Goal: Task Accomplishment & Management: Manage account settings

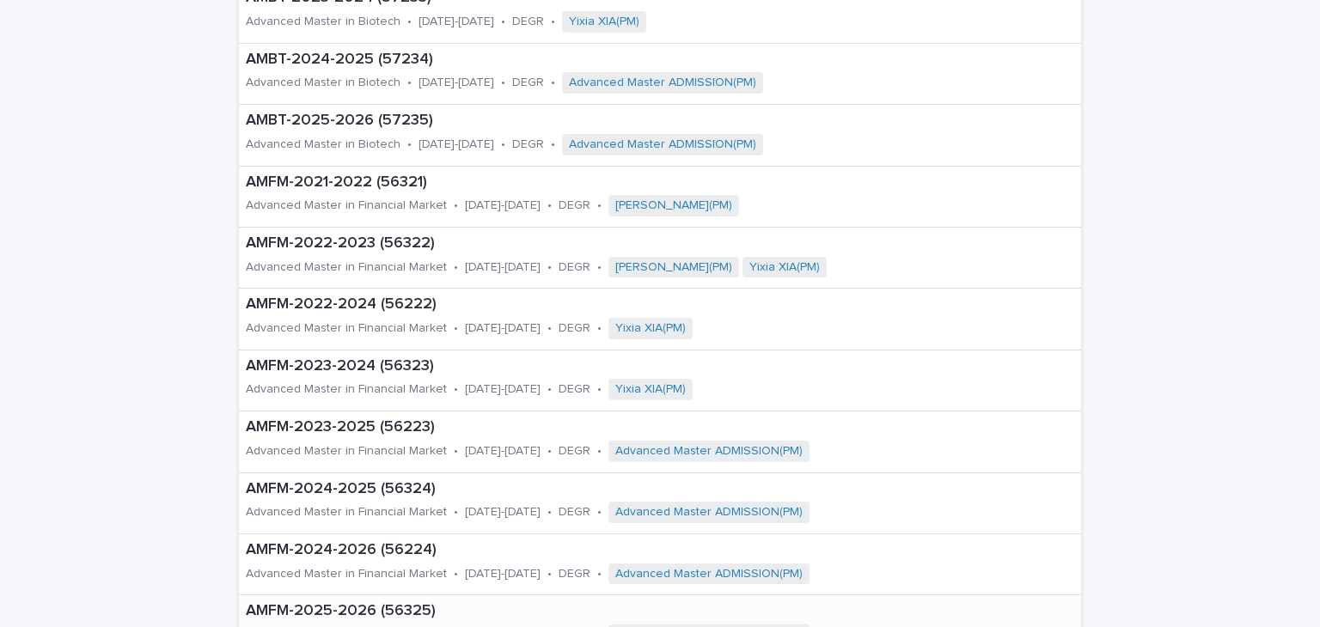
scroll to position [344, 0]
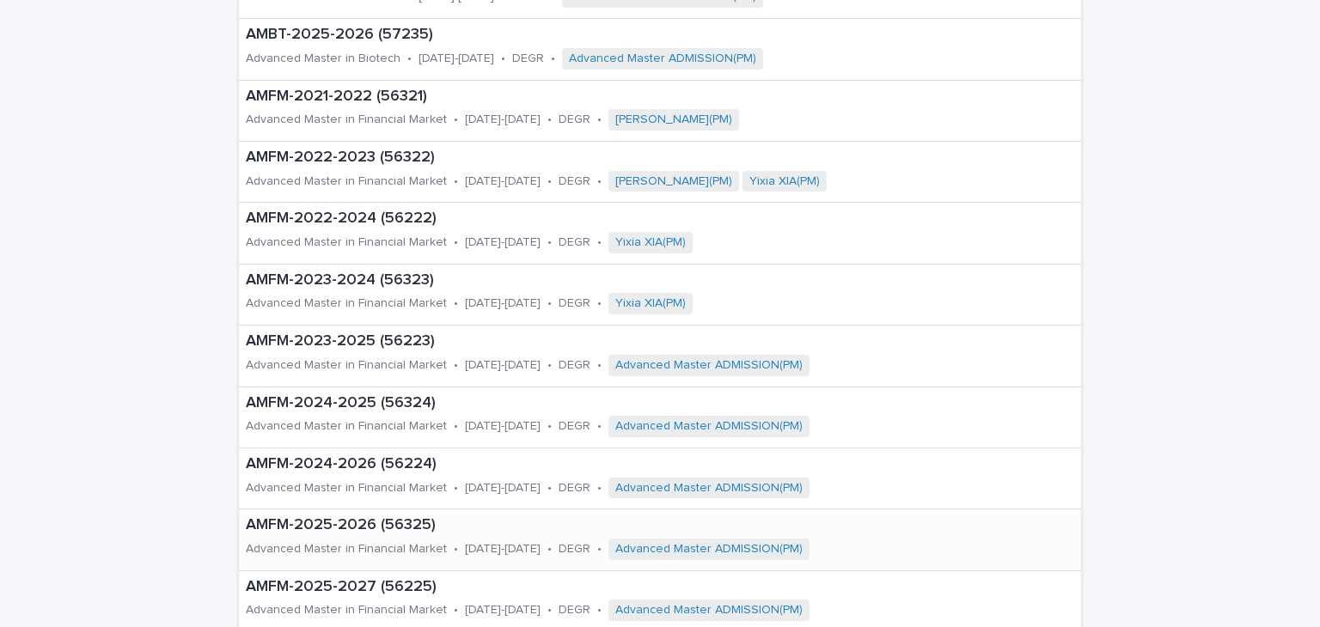
click at [344, 542] on p "Advanced Master in Financial Market" at bounding box center [346, 549] width 201 height 15
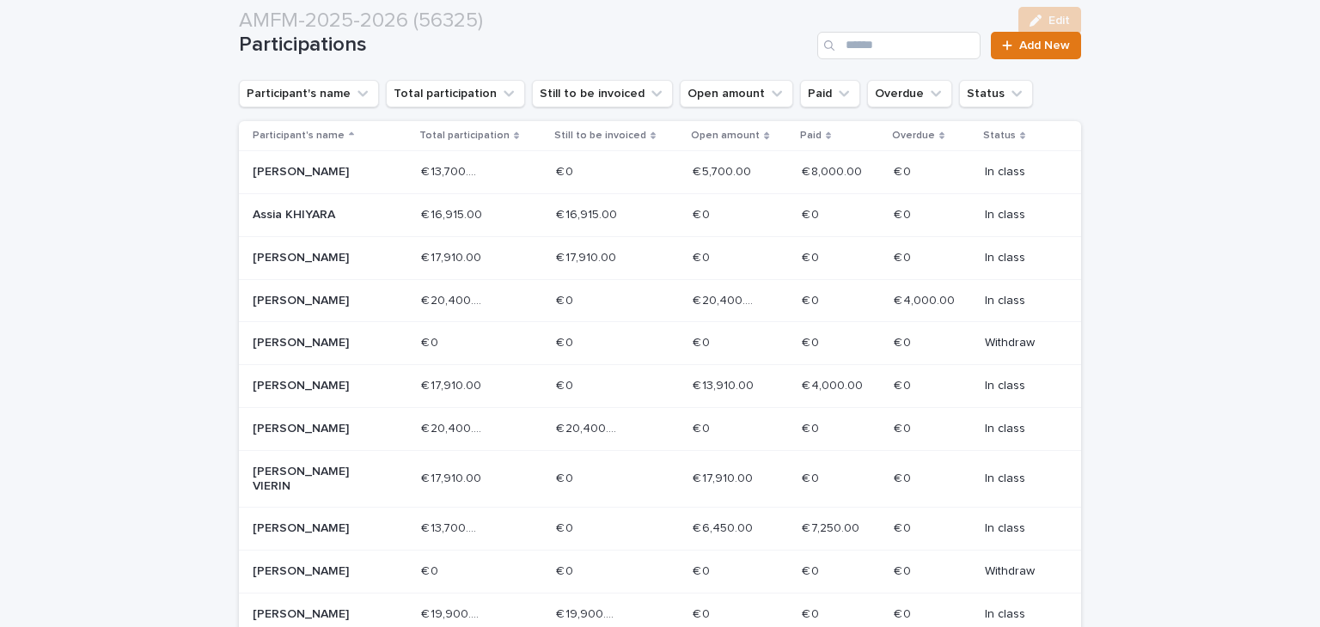
scroll to position [344, 0]
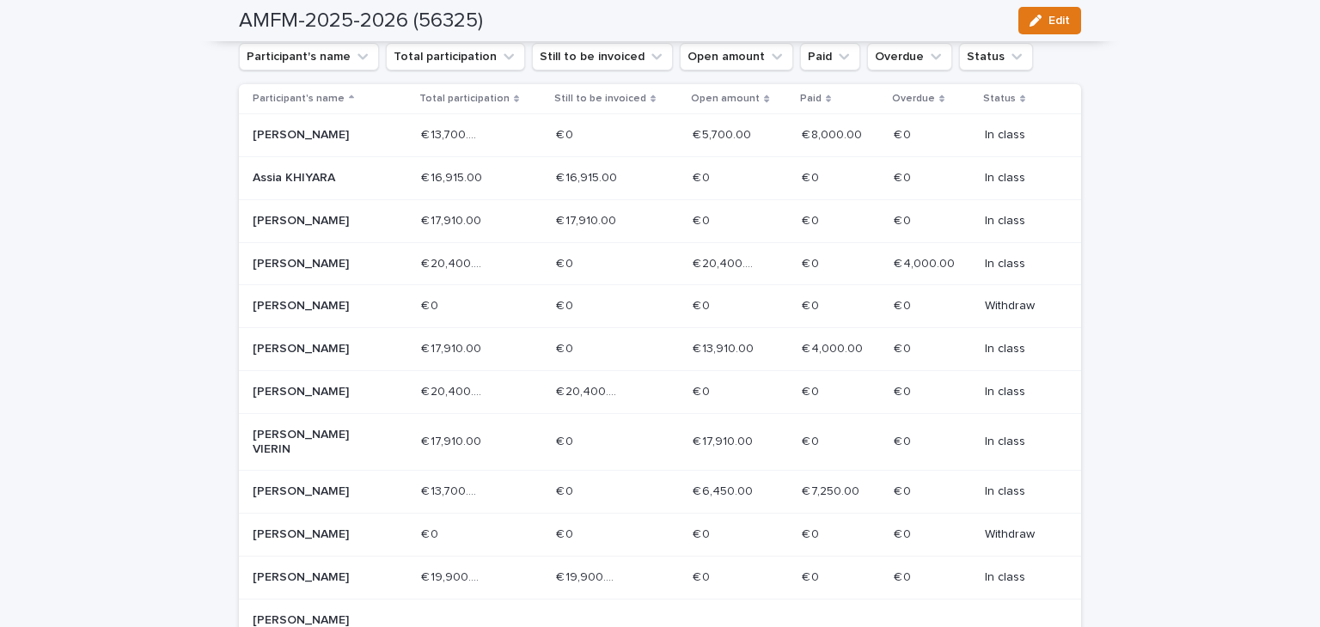
click at [332, 438] on p "[PERSON_NAME] VIERIN" at bounding box center [314, 442] width 123 height 29
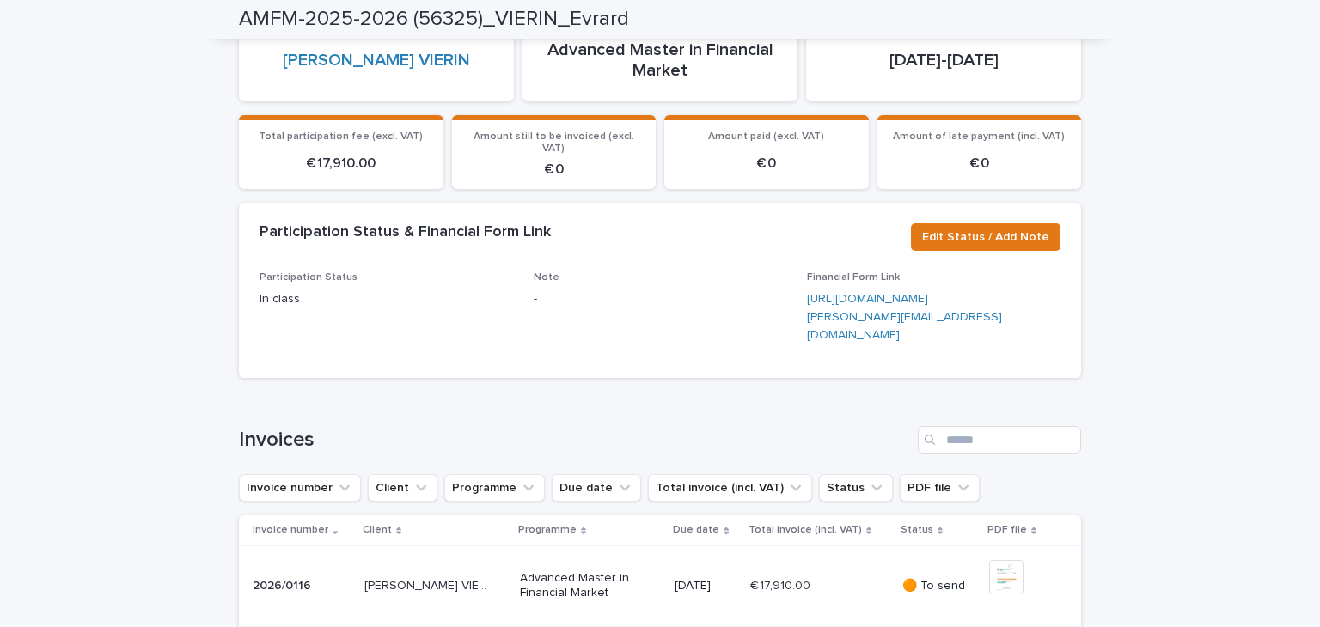
scroll to position [507, 0]
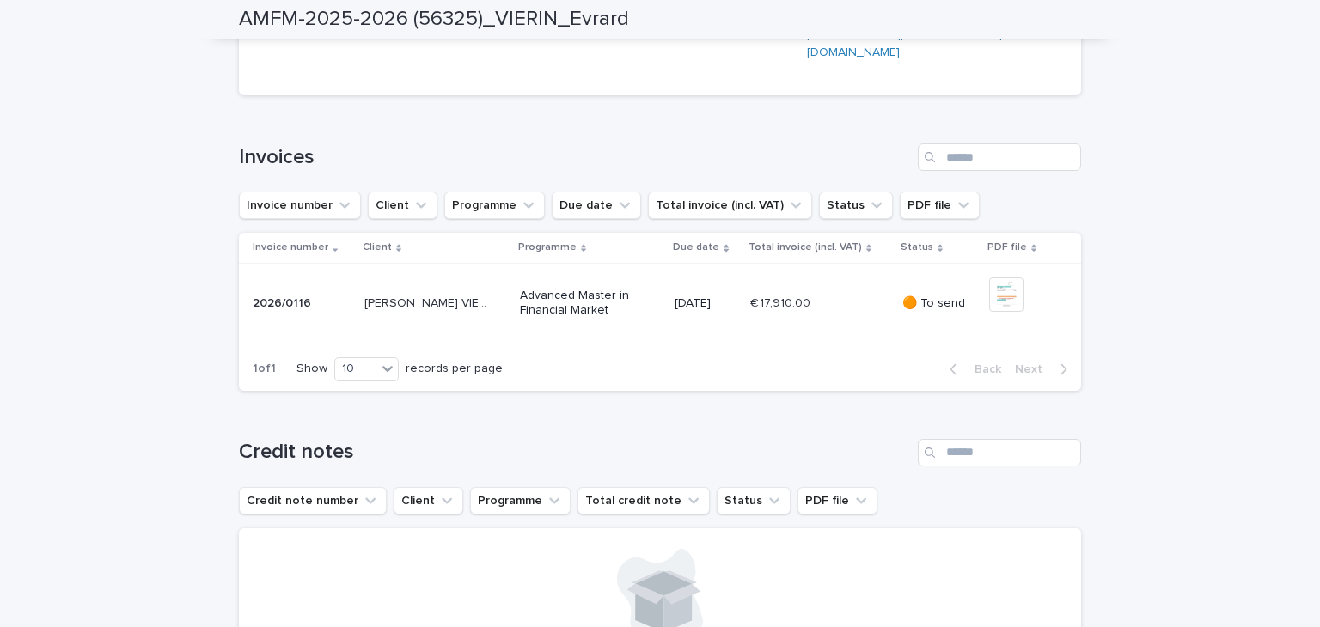
click at [842, 344] on td "€ 17,910.00 € 17,910.00" at bounding box center [819, 303] width 152 height 81
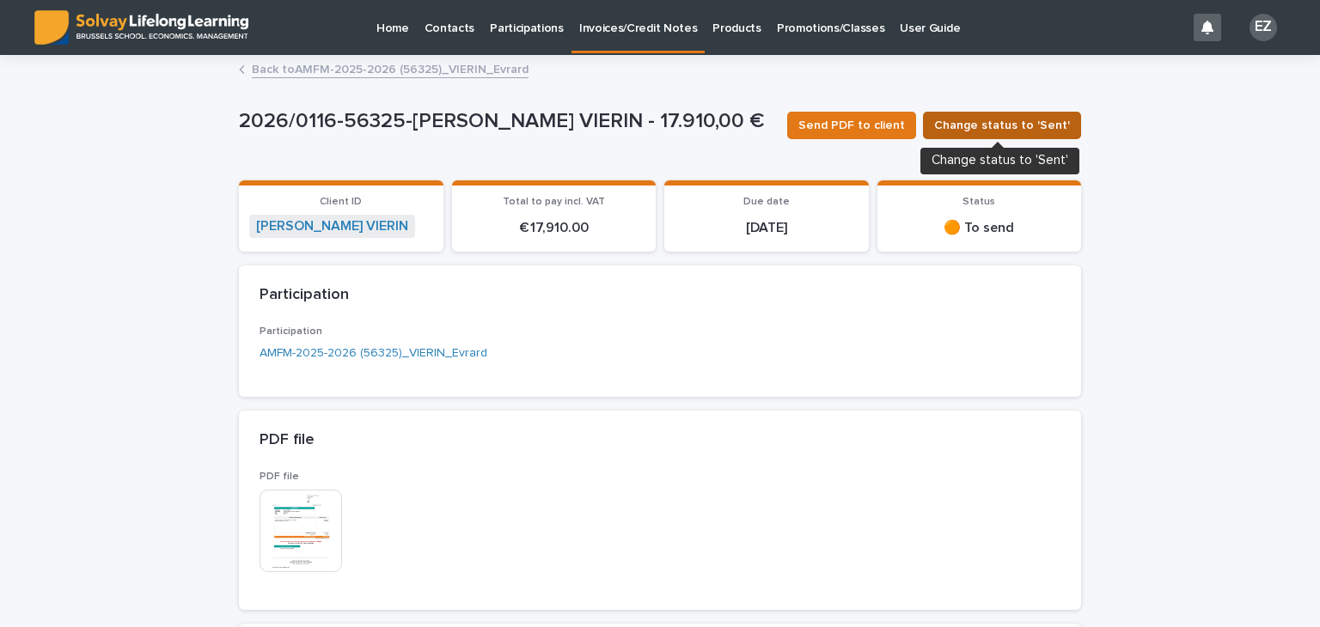
click at [976, 125] on span "Change status to 'Sent'" at bounding box center [1002, 125] width 136 height 17
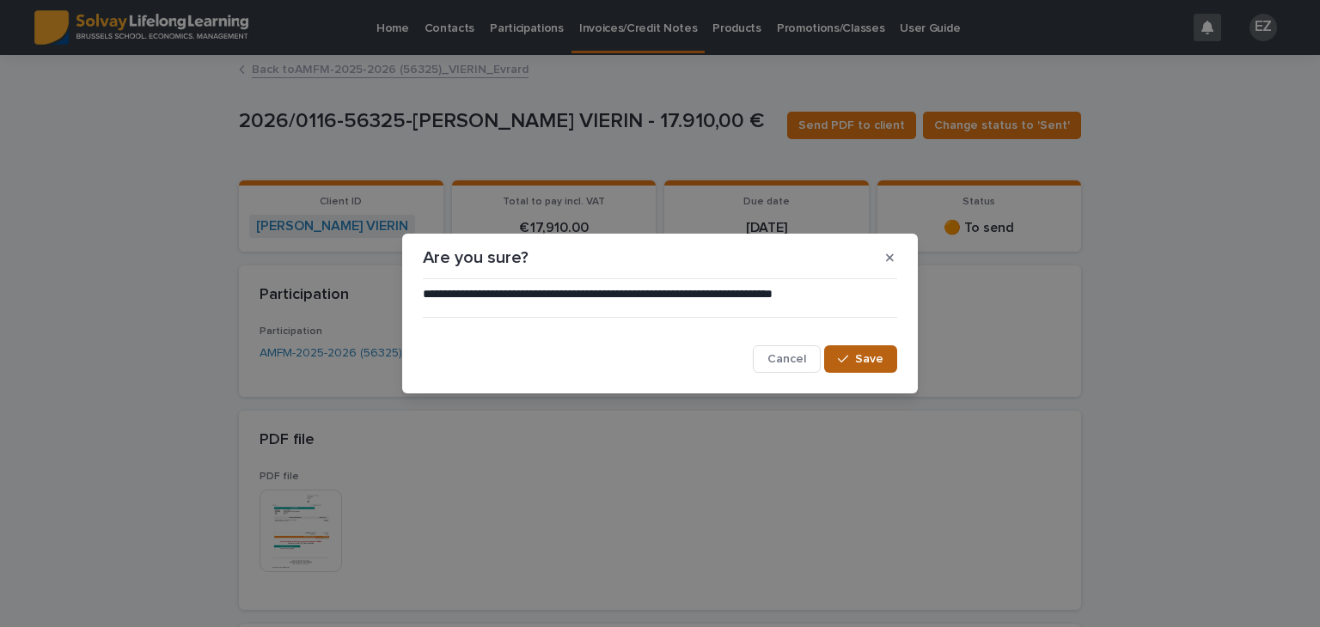
click at [868, 358] on span "Save" at bounding box center [869, 359] width 28 height 12
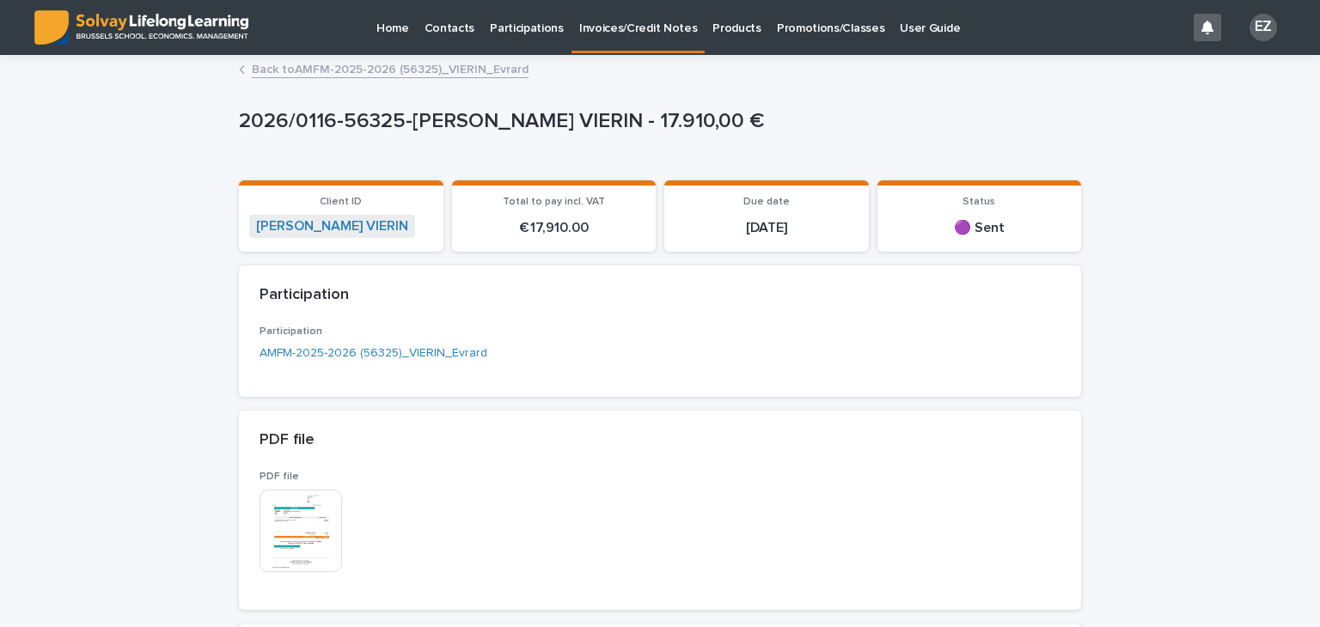
click at [443, 76] on link "Back to AMFM-2025-2026 (56325)_VIERIN_Evrard" at bounding box center [390, 68] width 277 height 20
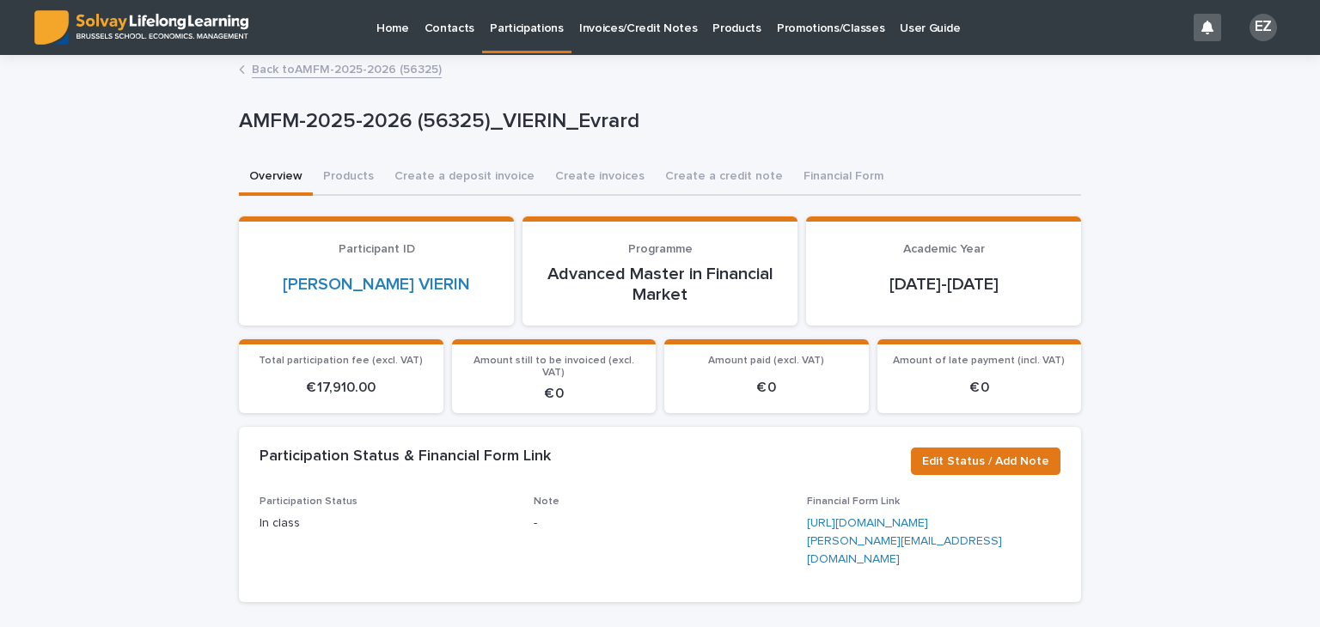
click at [374, 73] on link "Back to AMFM-2025-2026 (56325)" at bounding box center [347, 68] width 190 height 20
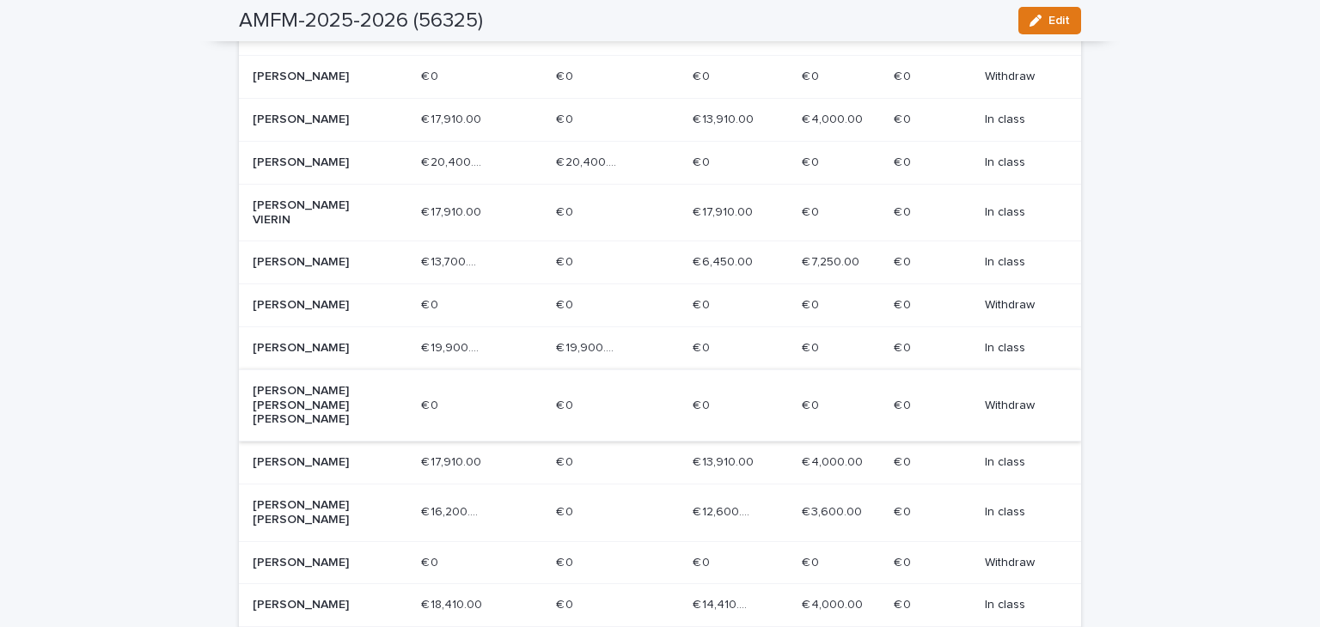
scroll to position [491, 0]
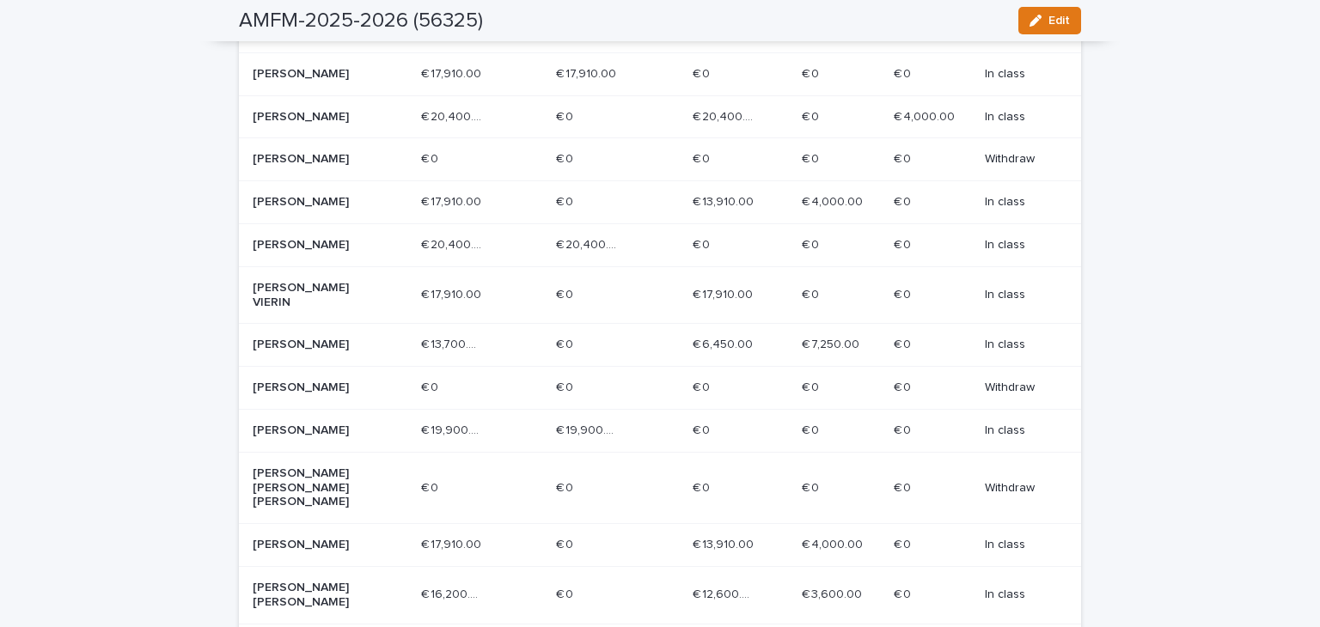
click at [320, 210] on div "[PERSON_NAME]" at bounding box center [330, 202] width 155 height 28
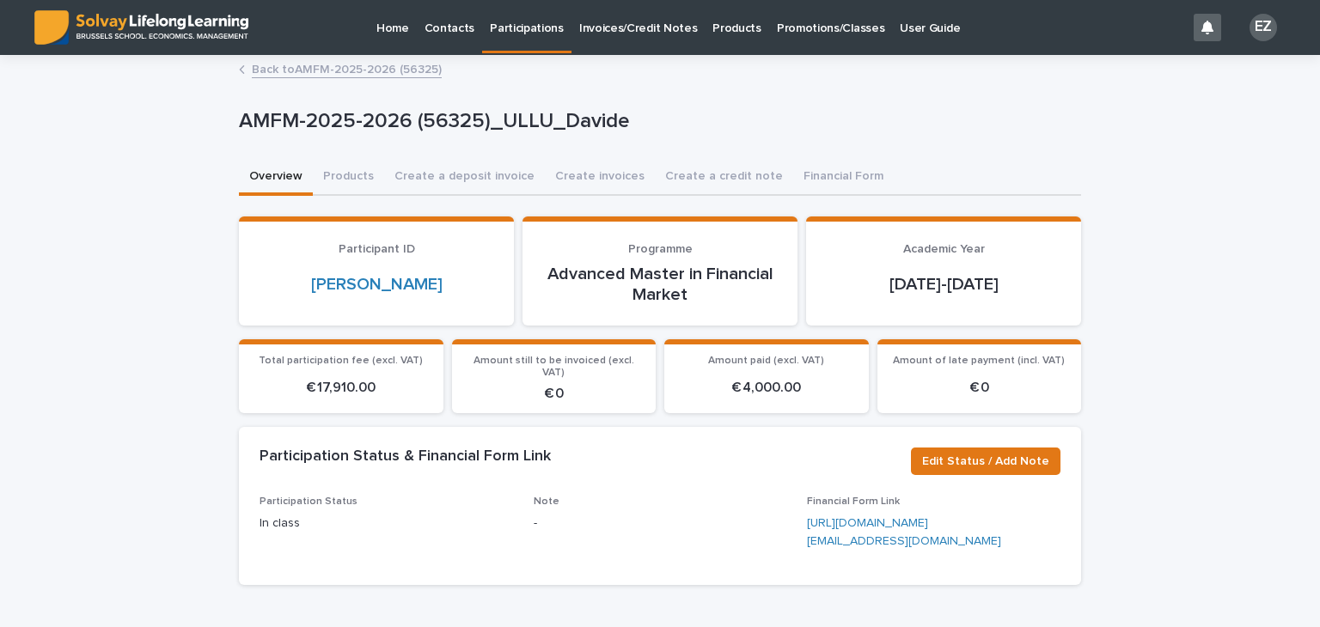
click at [300, 73] on link "Back to AMFM-2025-2026 (56325)" at bounding box center [347, 68] width 190 height 20
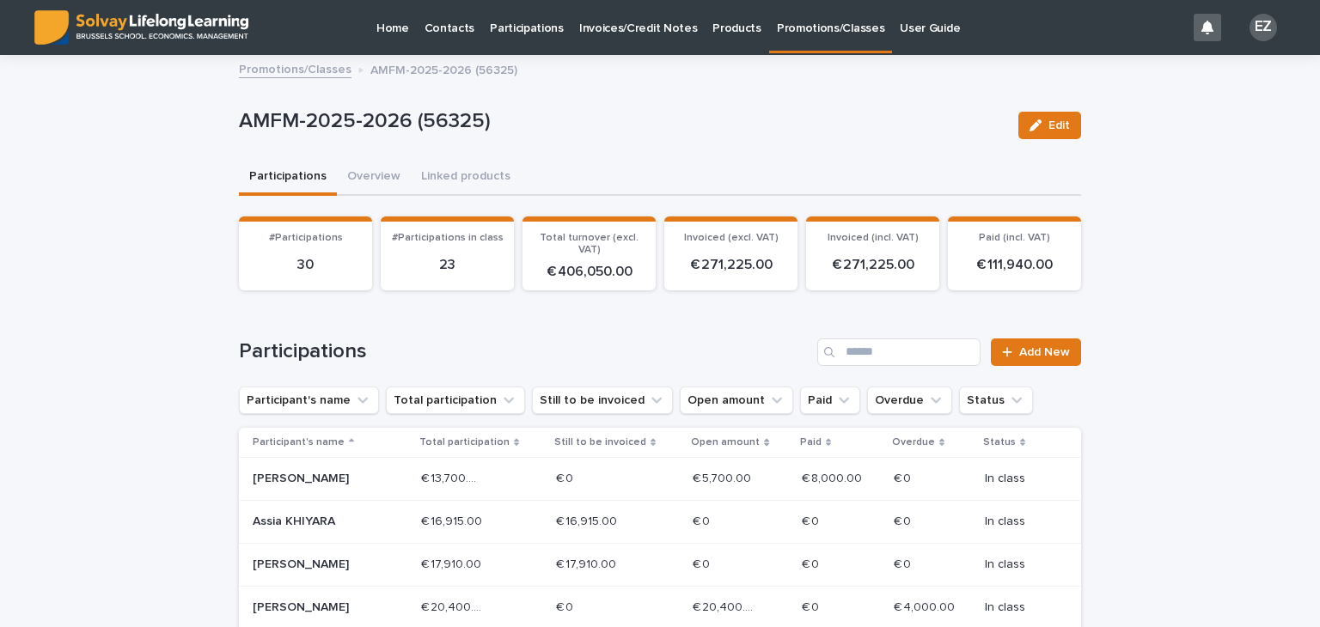
click at [297, 73] on link "Promotions/Classes" at bounding box center [295, 68] width 113 height 20
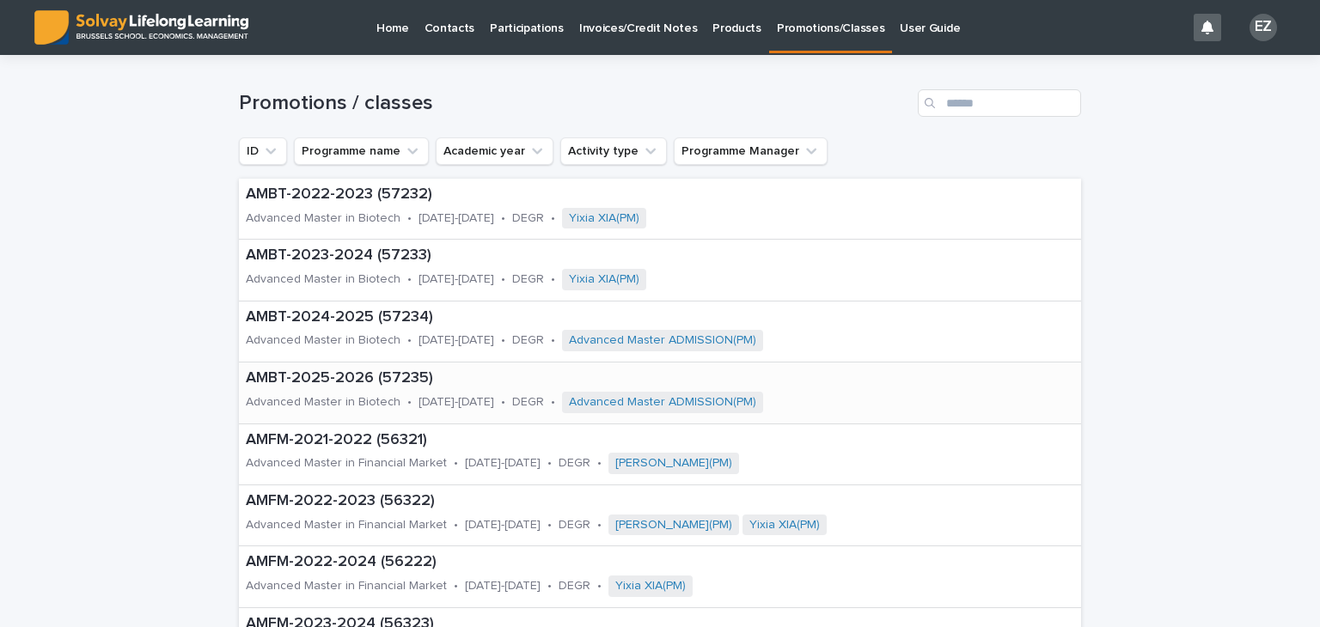
click at [357, 392] on div "Advanced Master in Biotech" at bounding box center [323, 401] width 155 height 18
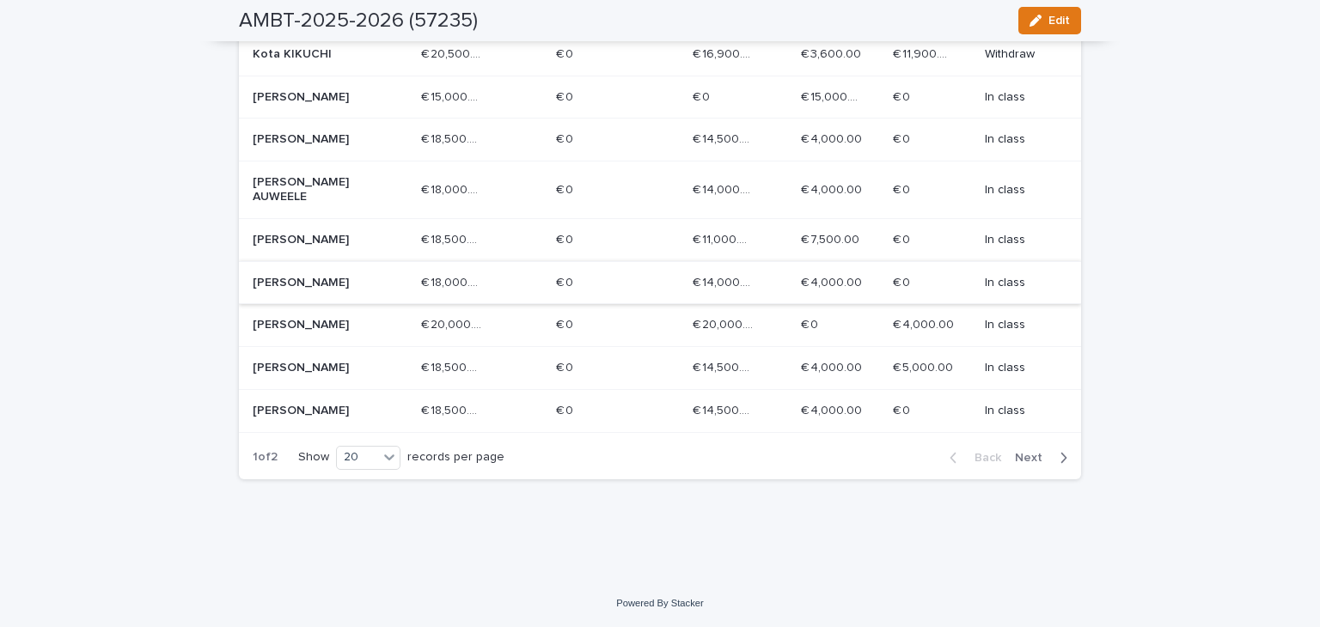
scroll to position [945, 0]
click at [1022, 464] on span "Next" at bounding box center [1034, 458] width 38 height 12
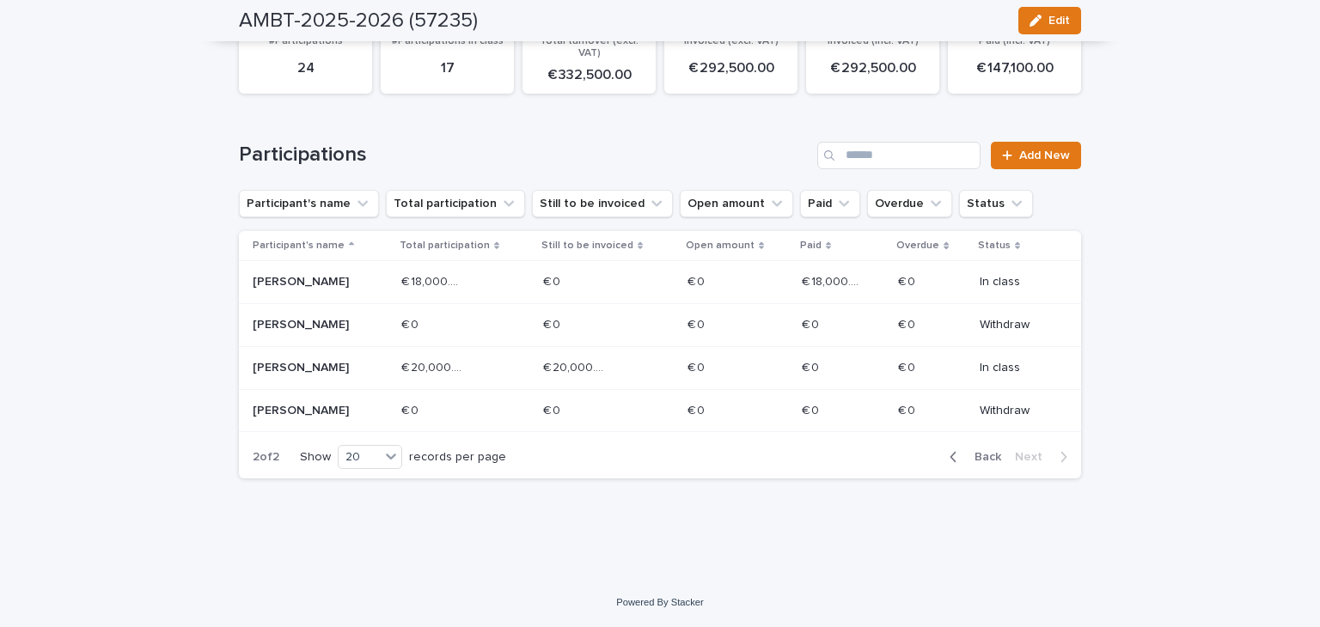
scroll to position [195, 0]
click at [964, 454] on span "Back" at bounding box center [982, 459] width 37 height 12
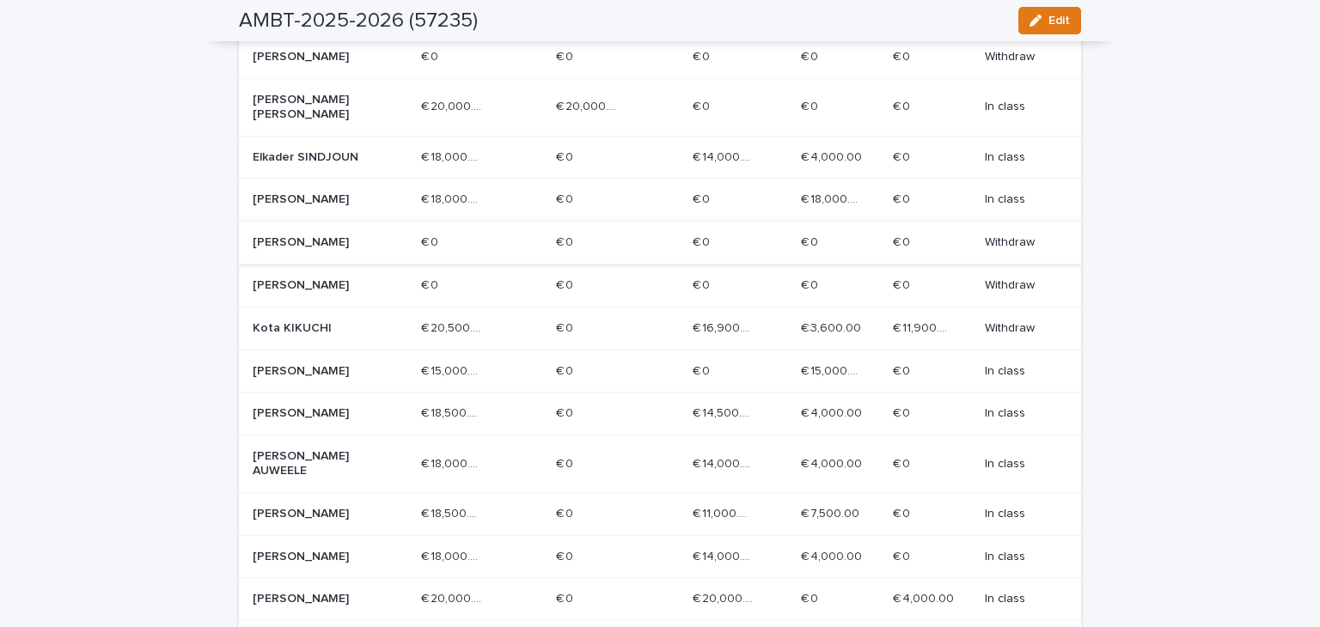
scroll to position [837, 0]
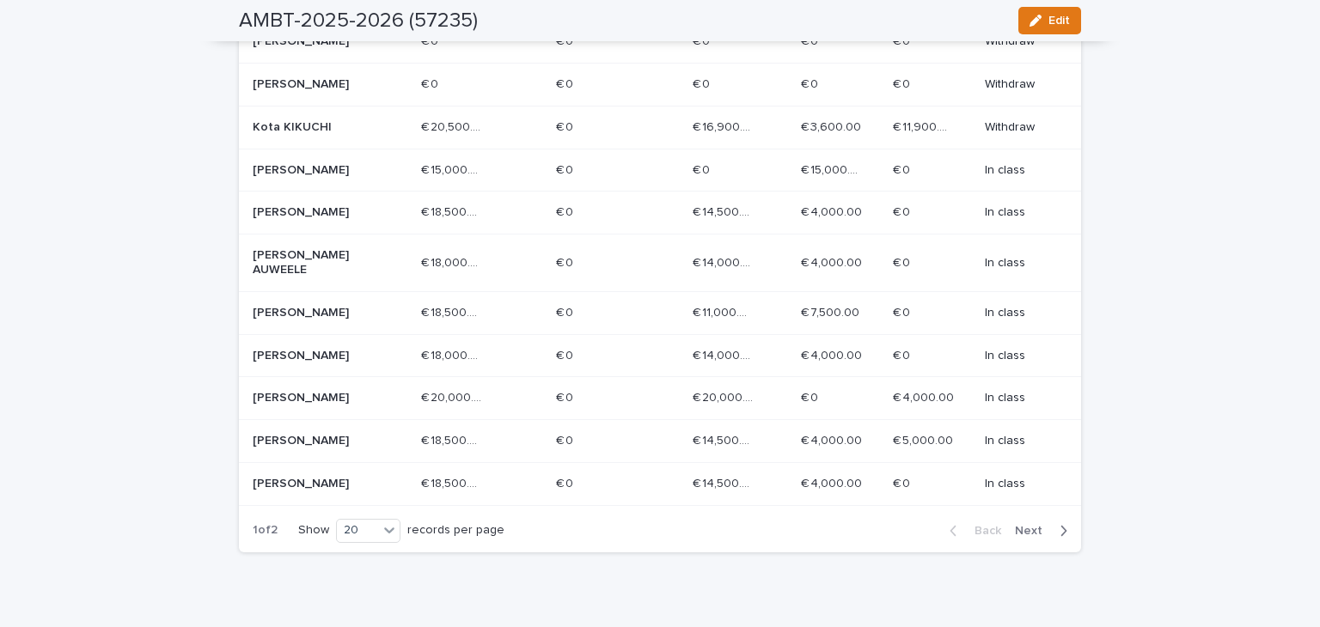
click at [309, 420] on td "[PERSON_NAME]" at bounding box center [326, 398] width 175 height 43
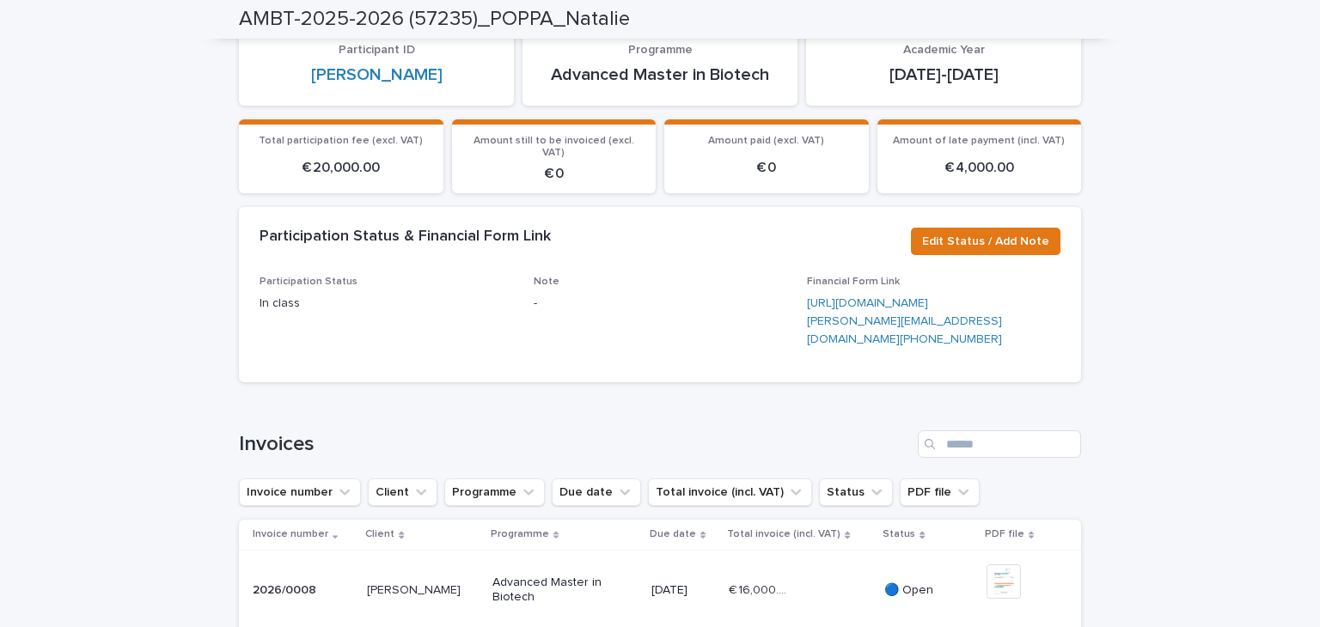
scroll to position [172, 0]
